Goal: Information Seeking & Learning: Learn about a topic

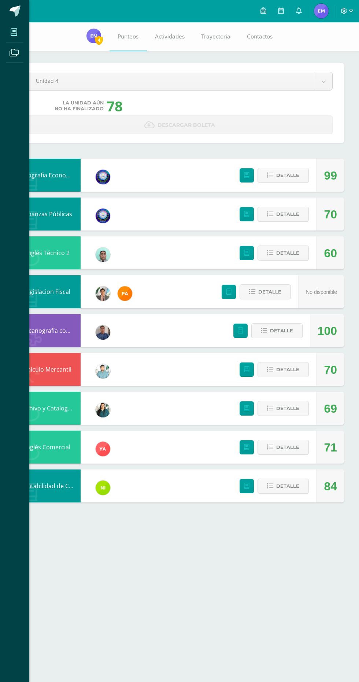
click at [17, 32] on icon at bounding box center [14, 32] width 7 height 7
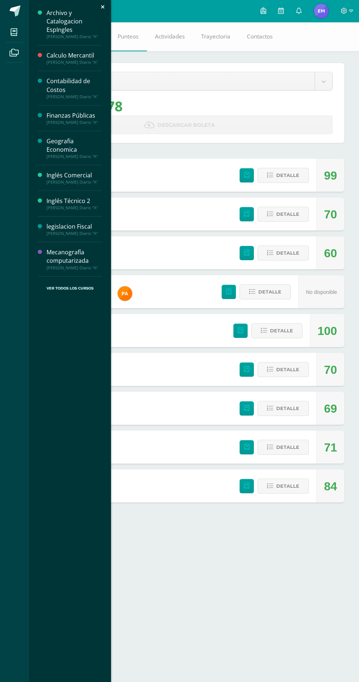
click at [77, 26] on div "Archivo y Catalogacion EspIngles" at bounding box center [75, 21] width 56 height 25
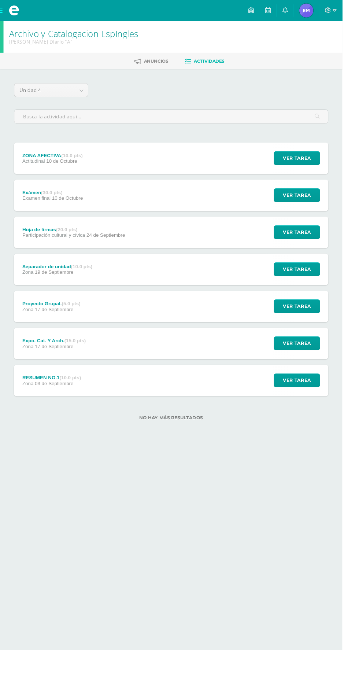
click at [151, 281] on div "Separador de unidad (10.0 pts) Zona [DATE] Ver tarea Separador de unidad Archiv…" at bounding box center [180, 282] width 330 height 33
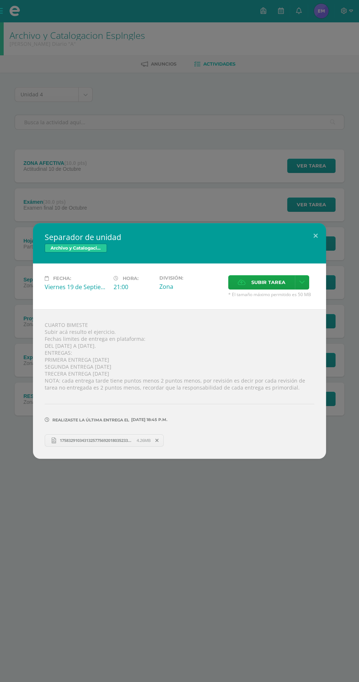
click at [87, 441] on span "17583291034313257756920180352331.jpg" at bounding box center [96, 440] width 81 height 5
